Goal: Task Accomplishment & Management: Use online tool/utility

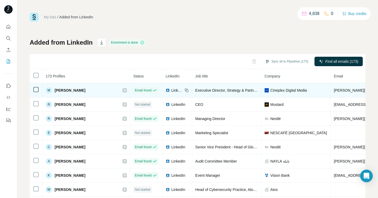
click at [123, 90] on icon at bounding box center [124, 90] width 3 height 4
click at [166, 90] on img at bounding box center [168, 90] width 4 height 4
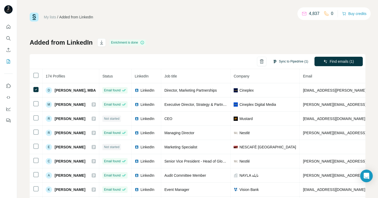
click at [287, 60] on button "Sync to Pipedrive (1)" at bounding box center [290, 62] width 43 height 8
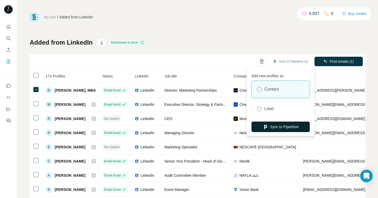
click at [273, 129] on button "Sync to Pipedrive" at bounding box center [281, 127] width 58 height 11
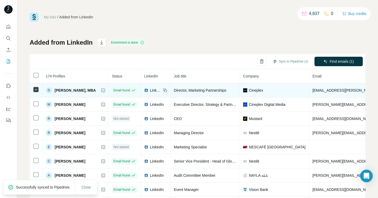
click at [105, 91] on icon at bounding box center [103, 90] width 3 height 4
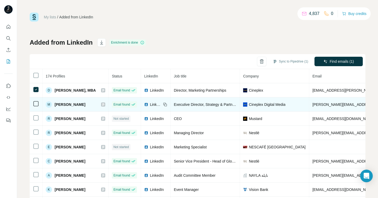
click at [155, 104] on span "LinkedIn" at bounding box center [156, 104] width 12 height 5
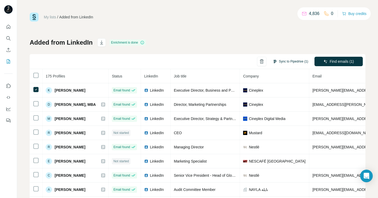
click at [277, 61] on button "Sync to Pipedrive (1)" at bounding box center [290, 62] width 43 height 8
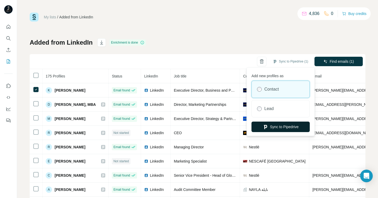
click at [275, 127] on button "Sync to Pipedrive" at bounding box center [281, 127] width 58 height 11
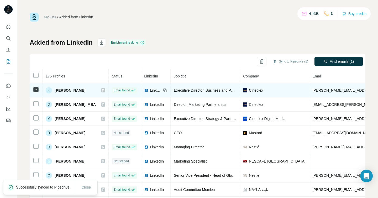
click at [104, 91] on icon at bounding box center [103, 90] width 2 height 3
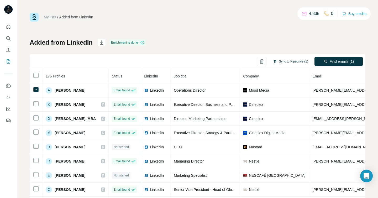
click at [281, 62] on button "Sync to Pipedrive (1)" at bounding box center [290, 62] width 43 height 8
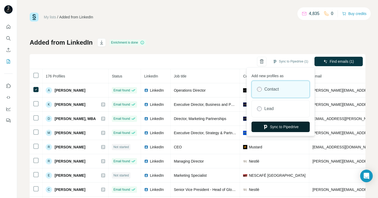
click at [277, 127] on button "Sync to Pipedrive" at bounding box center [281, 127] width 58 height 11
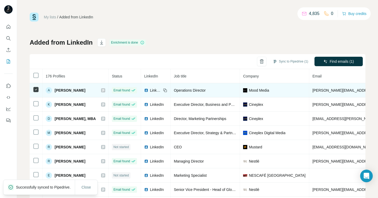
click at [104, 90] on icon at bounding box center [103, 90] width 2 height 3
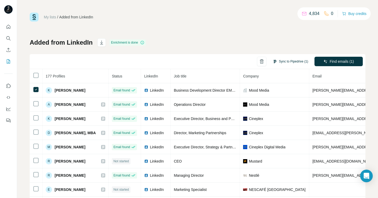
click at [299, 60] on button "Sync to Pipedrive (1)" at bounding box center [290, 62] width 43 height 8
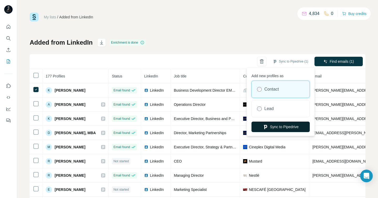
click at [281, 126] on button "Sync to Pipedrive" at bounding box center [281, 127] width 58 height 11
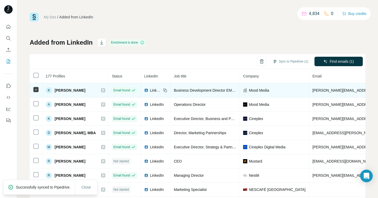
click at [105, 91] on icon at bounding box center [103, 90] width 3 height 4
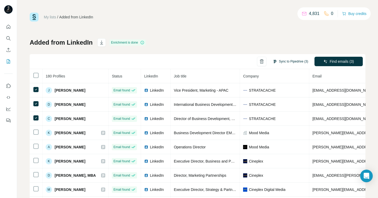
click at [285, 63] on button "Sync to Pipedrive (3)" at bounding box center [290, 62] width 43 height 8
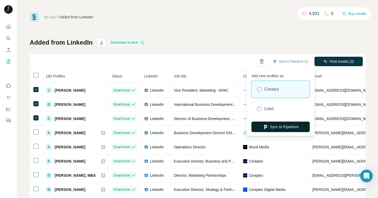
click at [280, 128] on button "Sync to Pipedrive" at bounding box center [281, 127] width 58 height 11
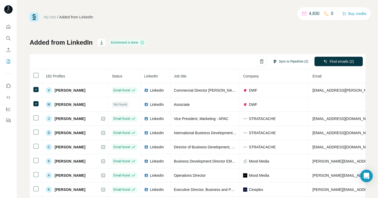
click at [287, 63] on button "Sync to Pipedrive (2)" at bounding box center [290, 62] width 43 height 8
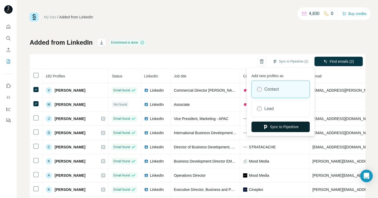
click at [279, 129] on button "Sync to Pipedrive" at bounding box center [281, 127] width 58 height 11
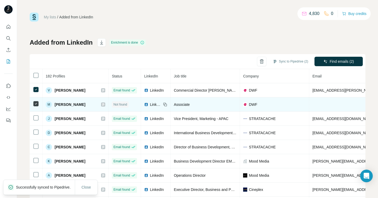
click at [102, 104] on icon at bounding box center [103, 104] width 2 height 3
